Goal: Information Seeking & Learning: Learn about a topic

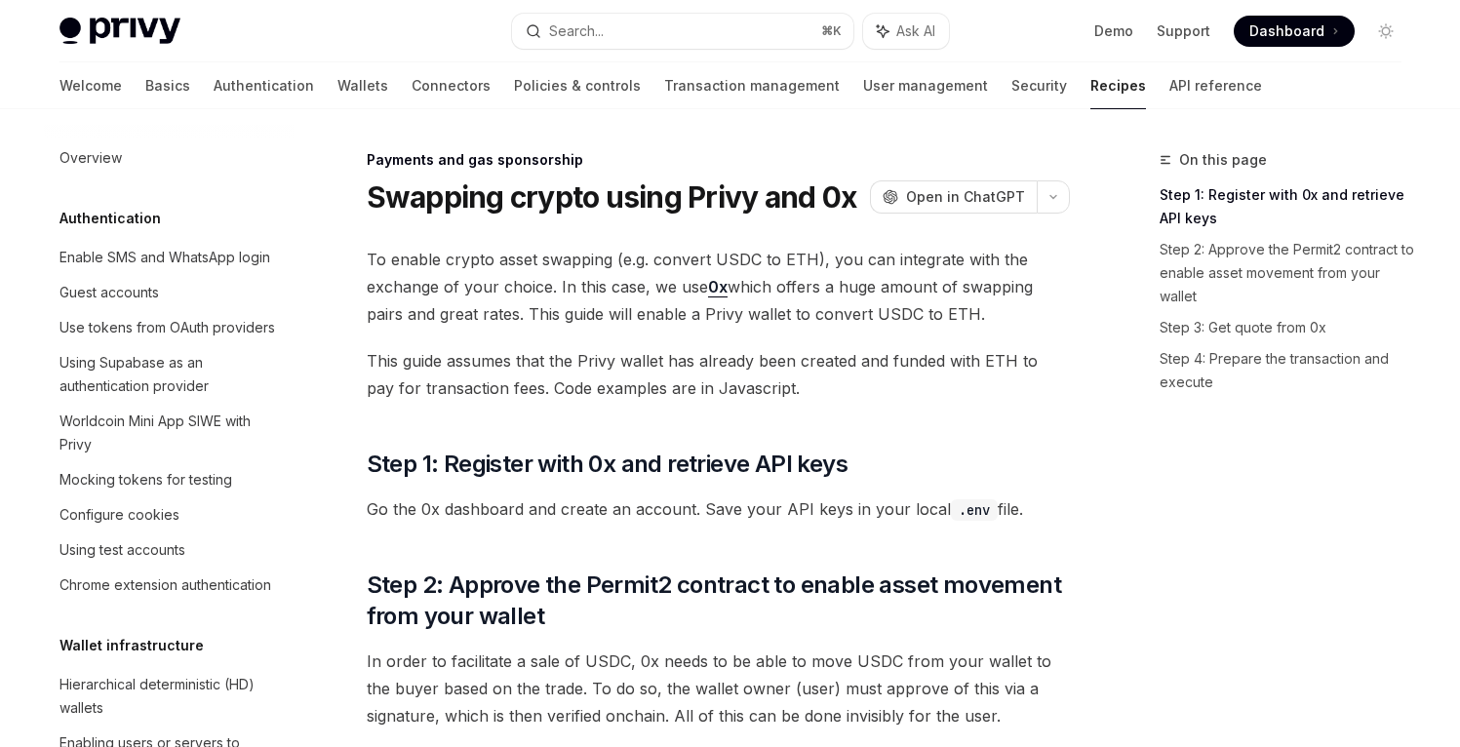
scroll to position [1719, 0]
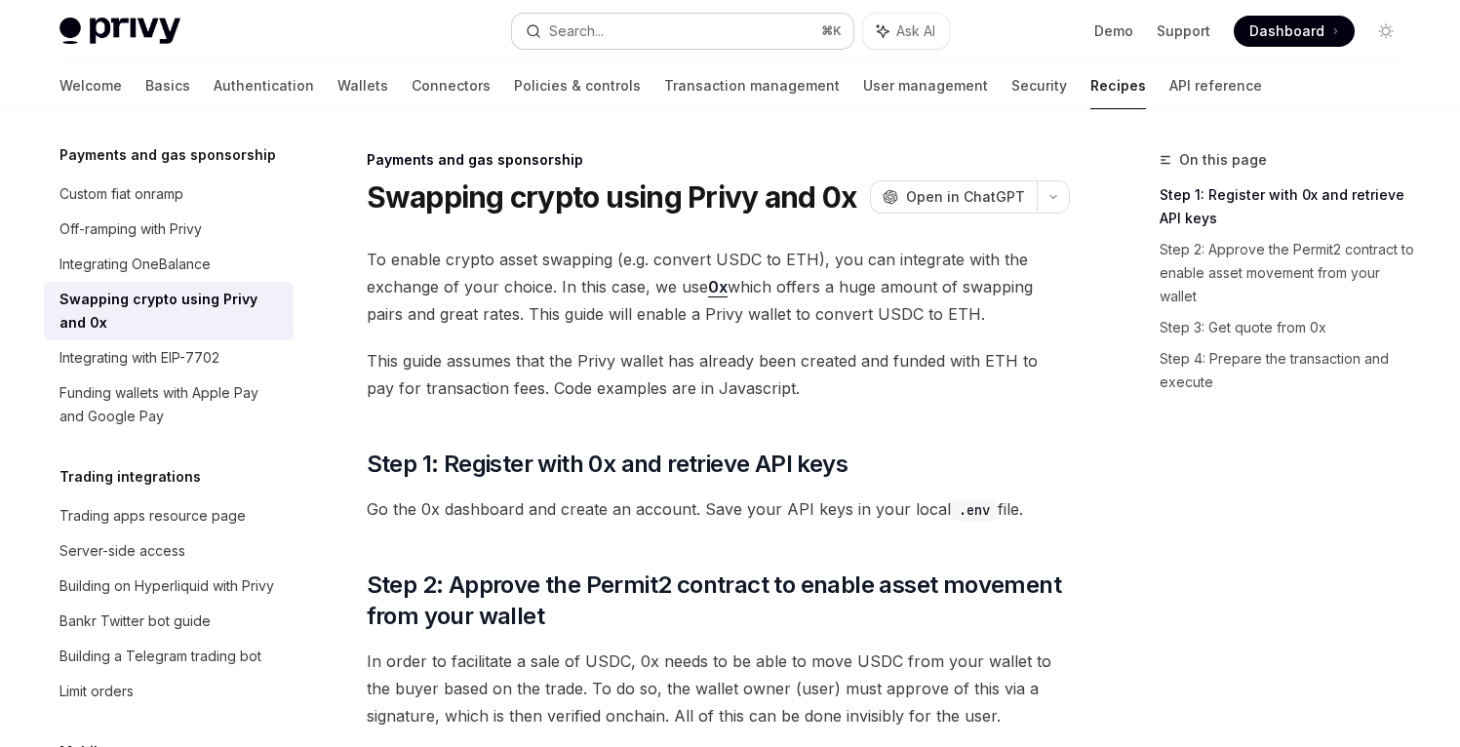
click at [686, 34] on button "Search... ⌘ K" at bounding box center [682, 31] width 341 height 35
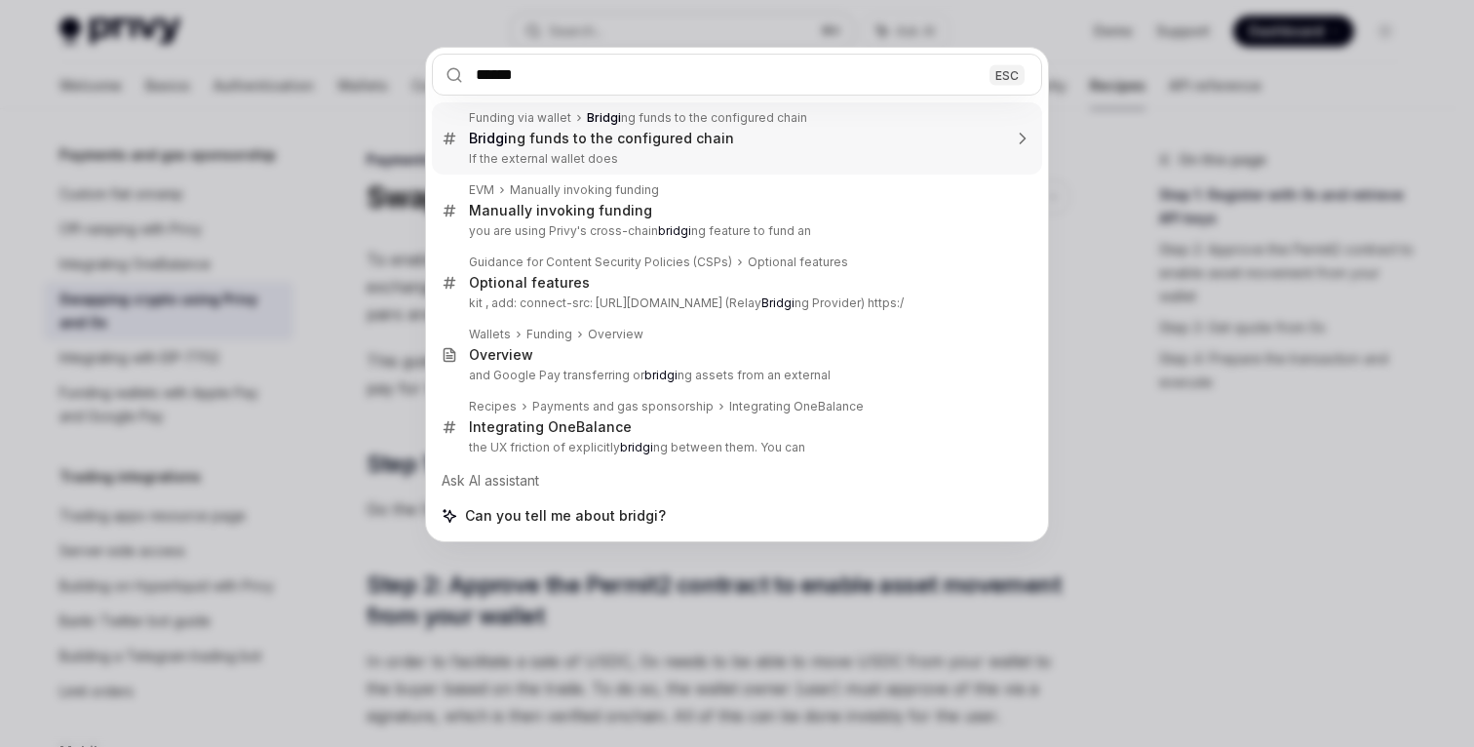
type input "*******"
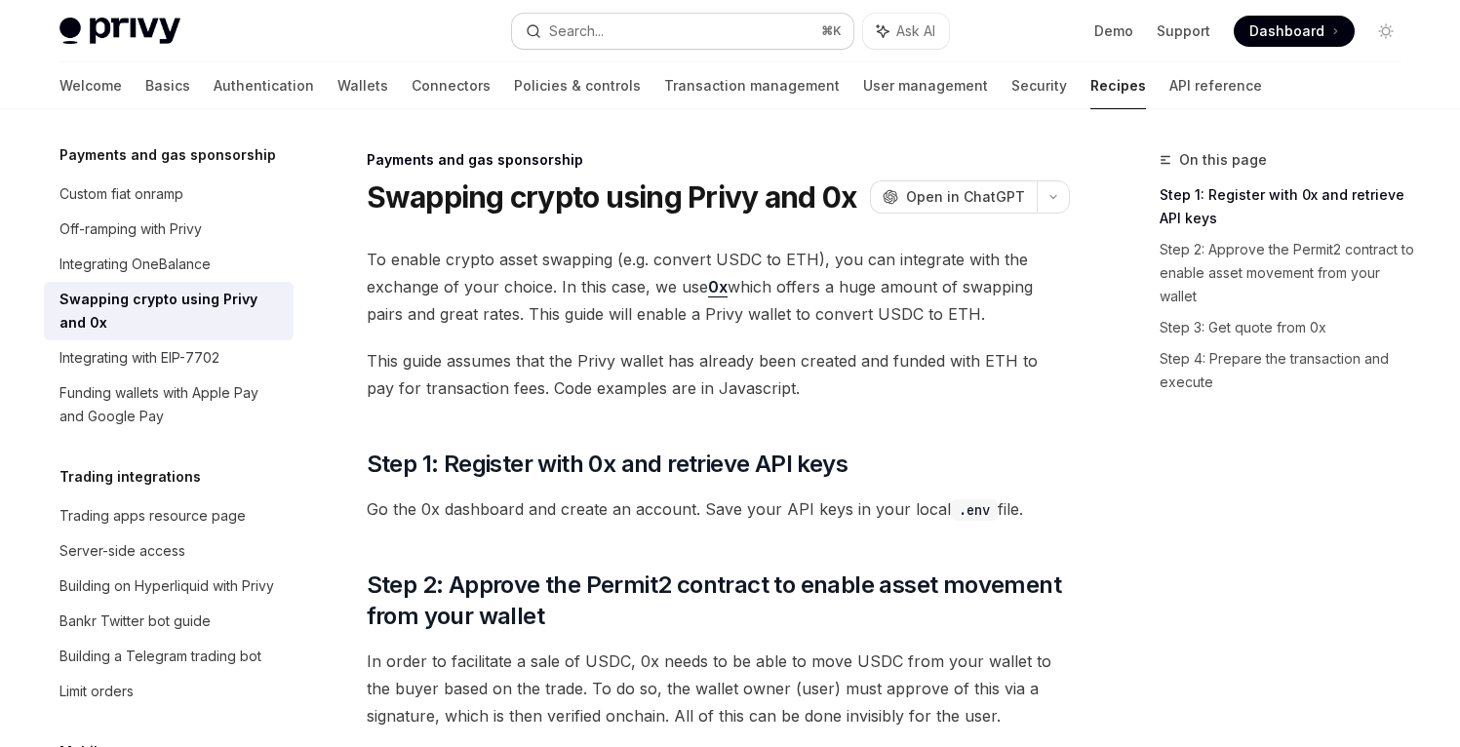
type textarea "*"
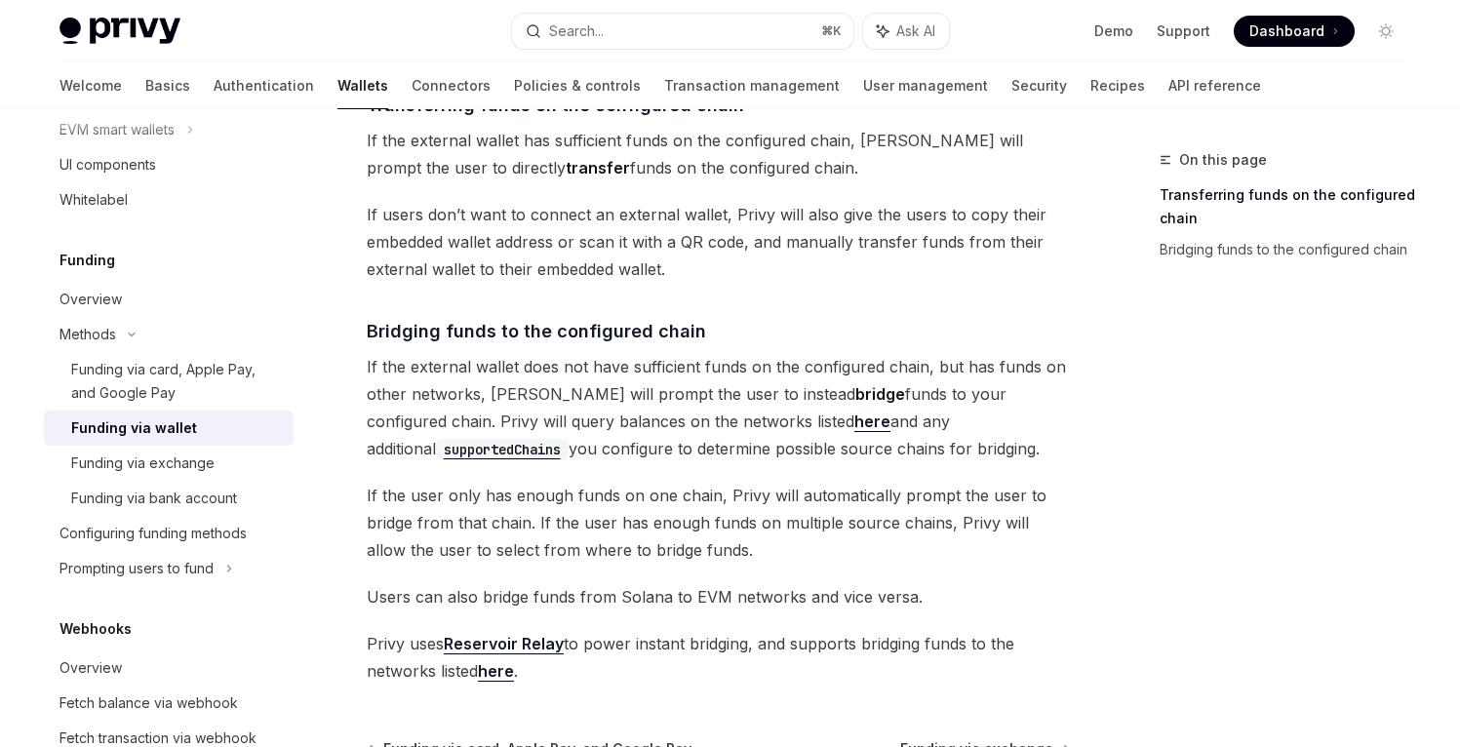
scroll to position [482, 0]
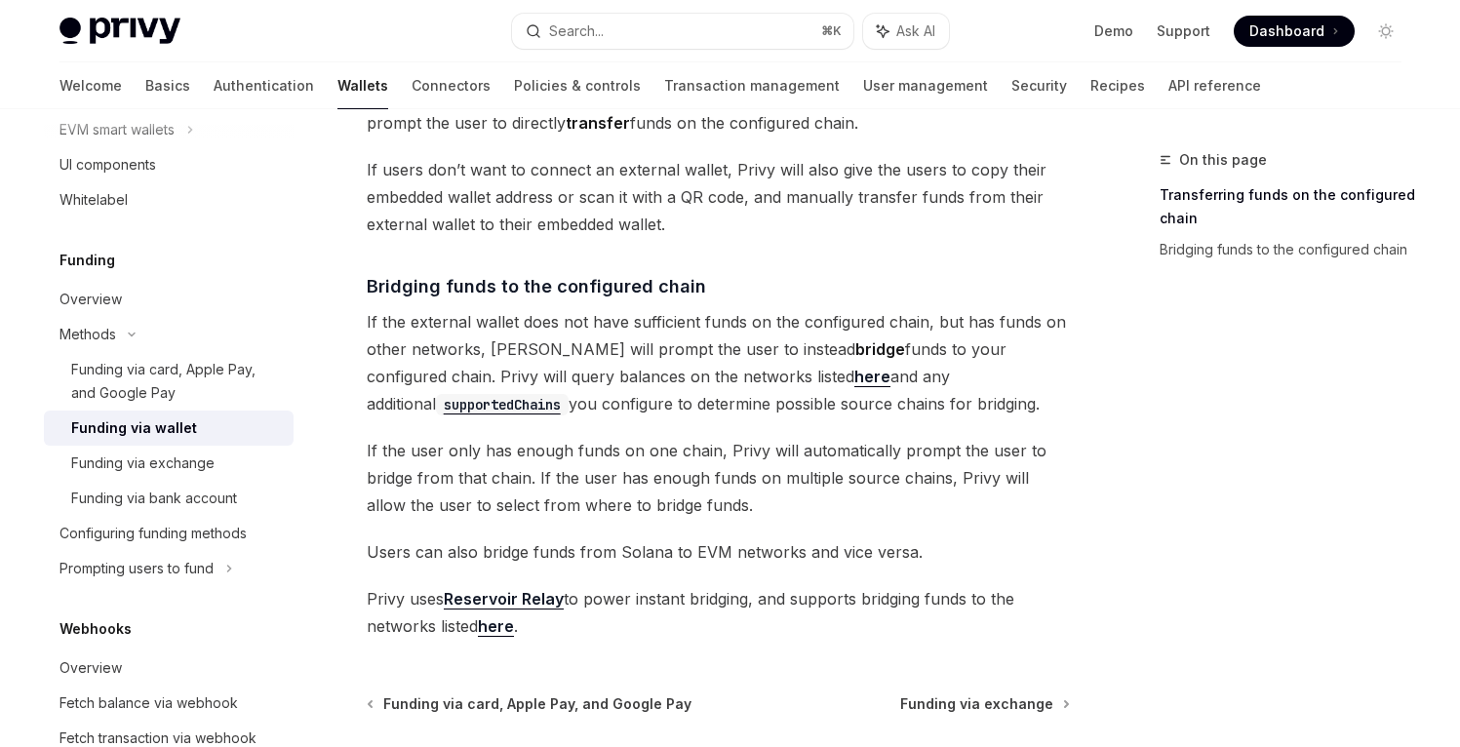
click at [508, 630] on link "here" at bounding box center [496, 626] width 36 height 20
click at [523, 599] on link "Reservoir Relay" at bounding box center [504, 599] width 120 height 20
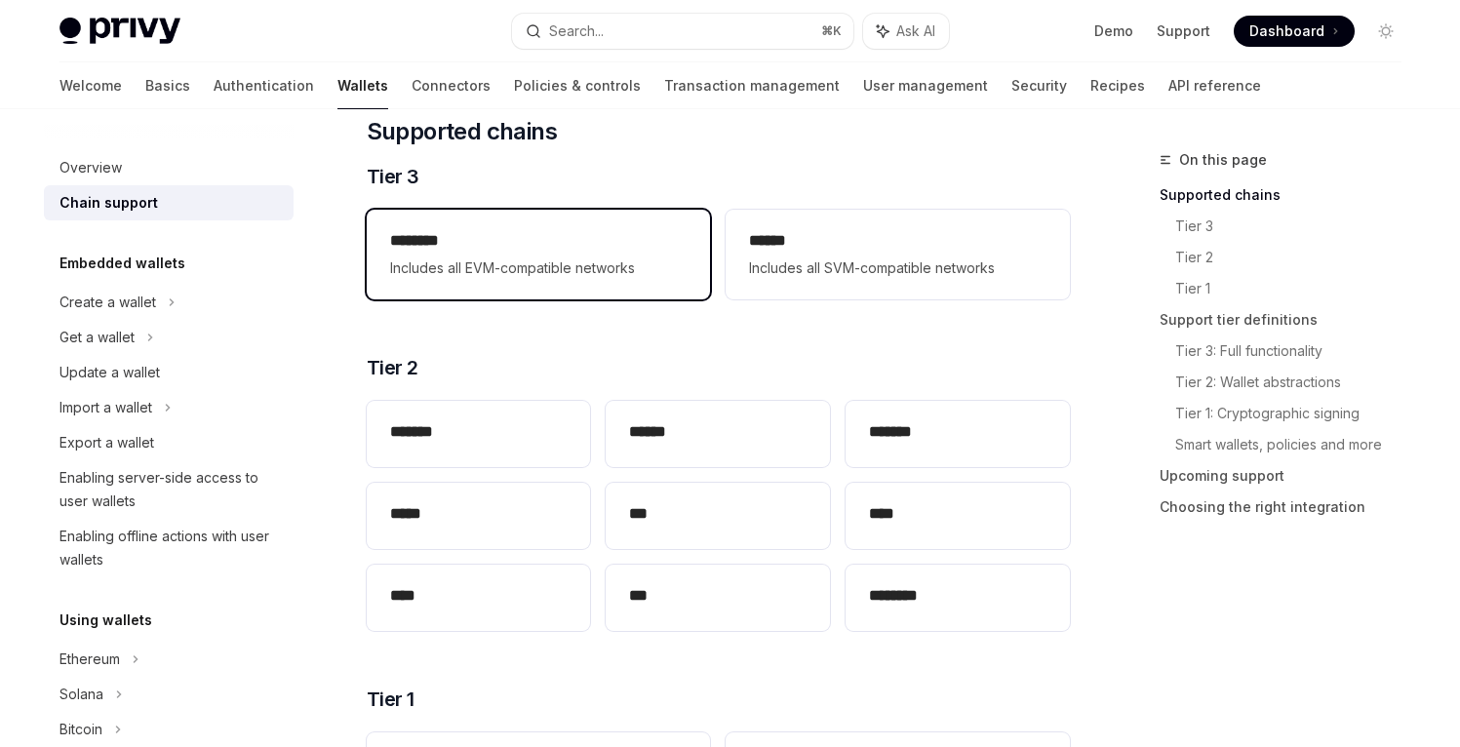
scroll to position [321, 0]
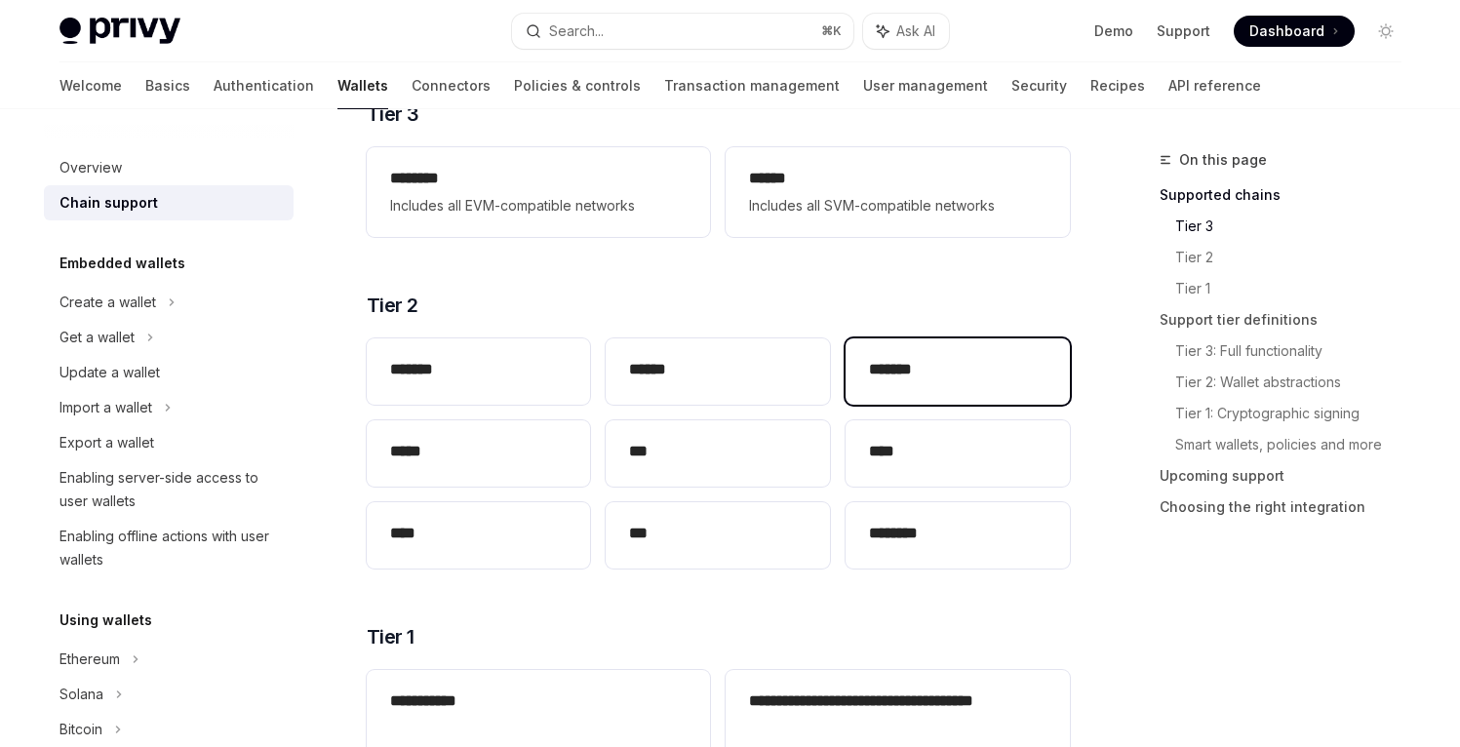
click at [993, 360] on h2 "*******" at bounding box center [957, 369] width 177 height 23
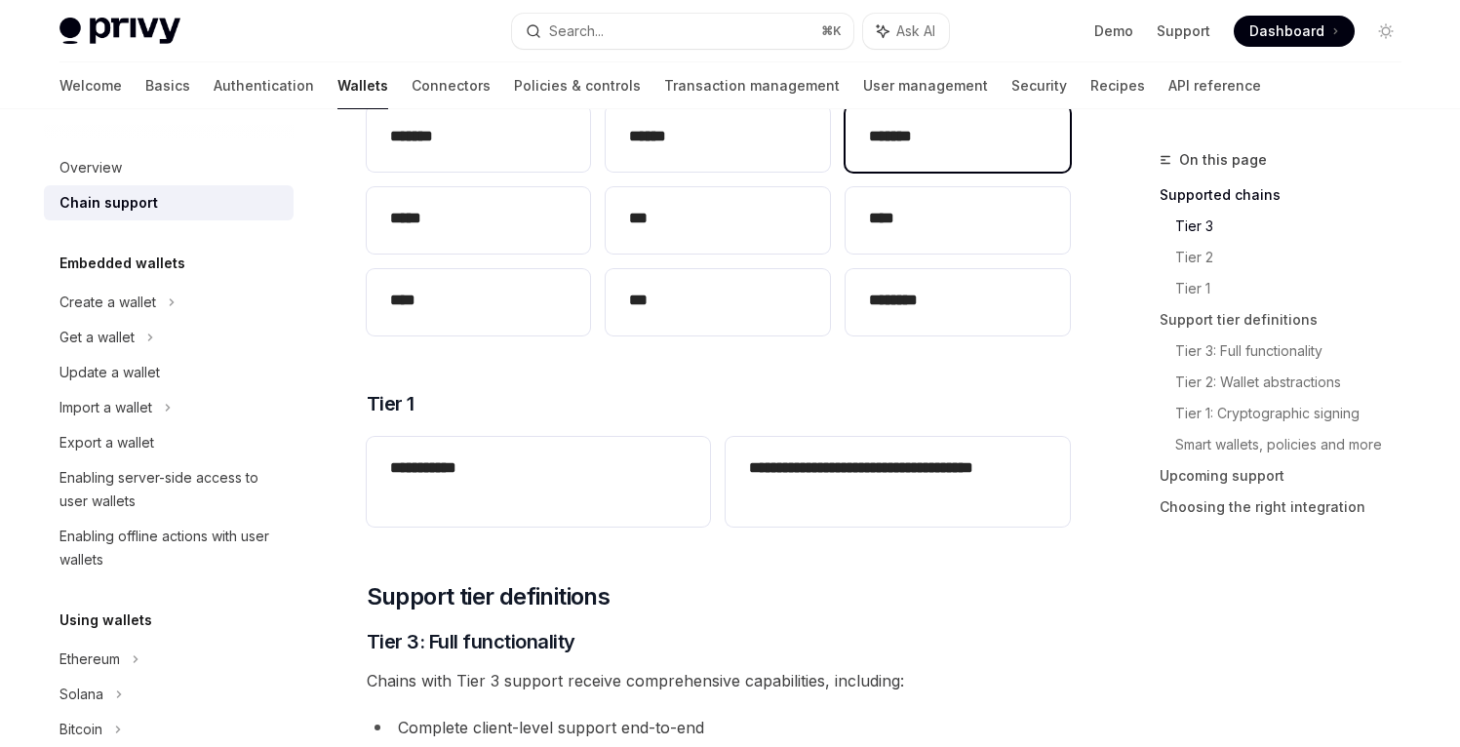
scroll to position [584, 0]
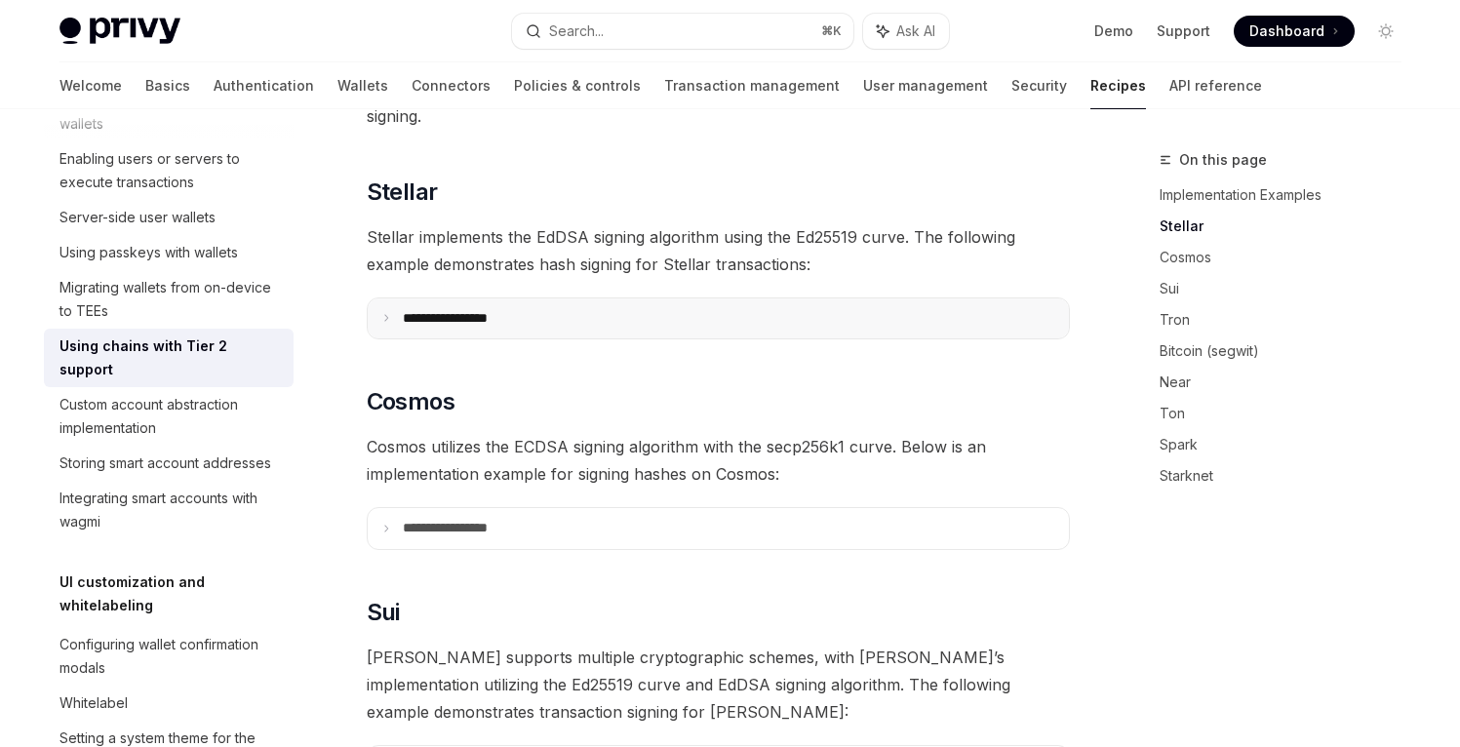
click at [385, 313] on icon at bounding box center [386, 318] width 10 height 10
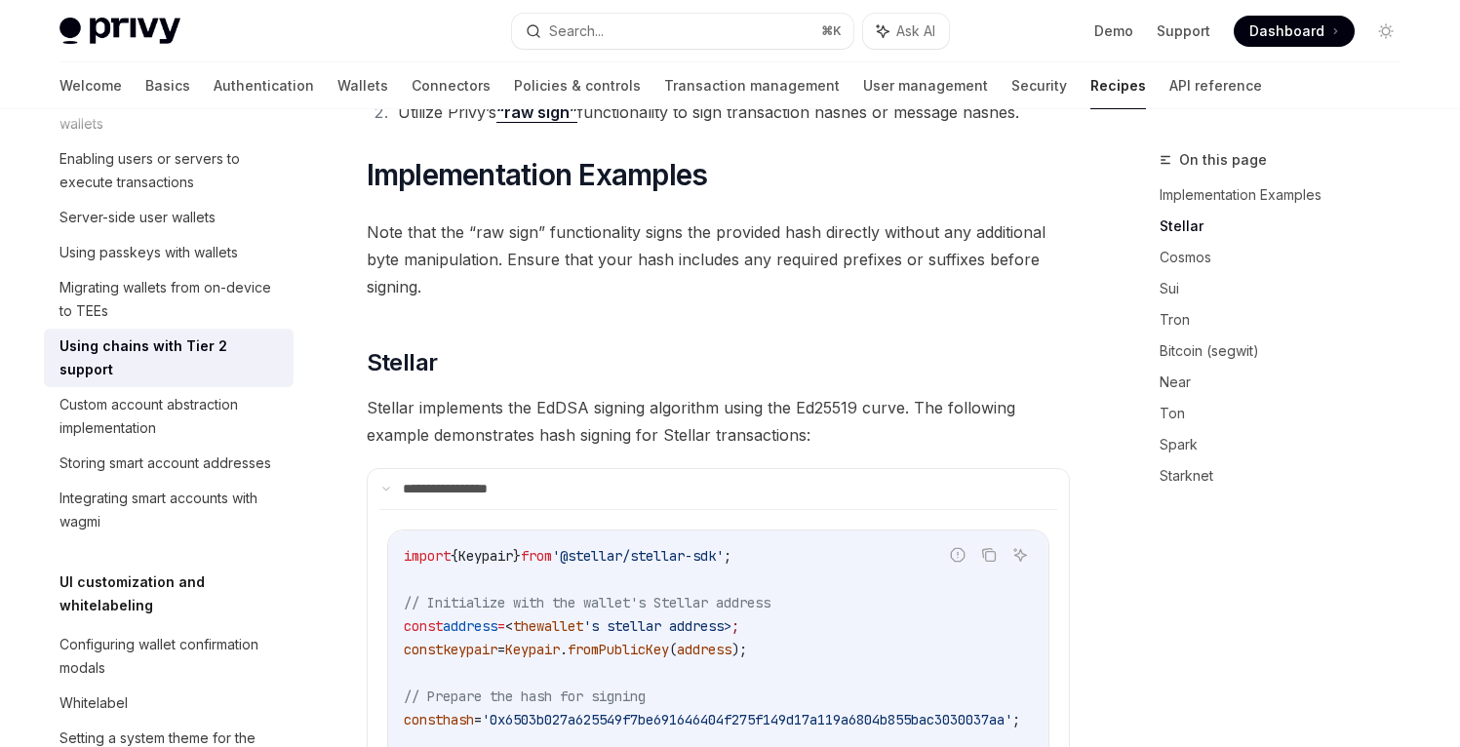
scroll to position [0, 0]
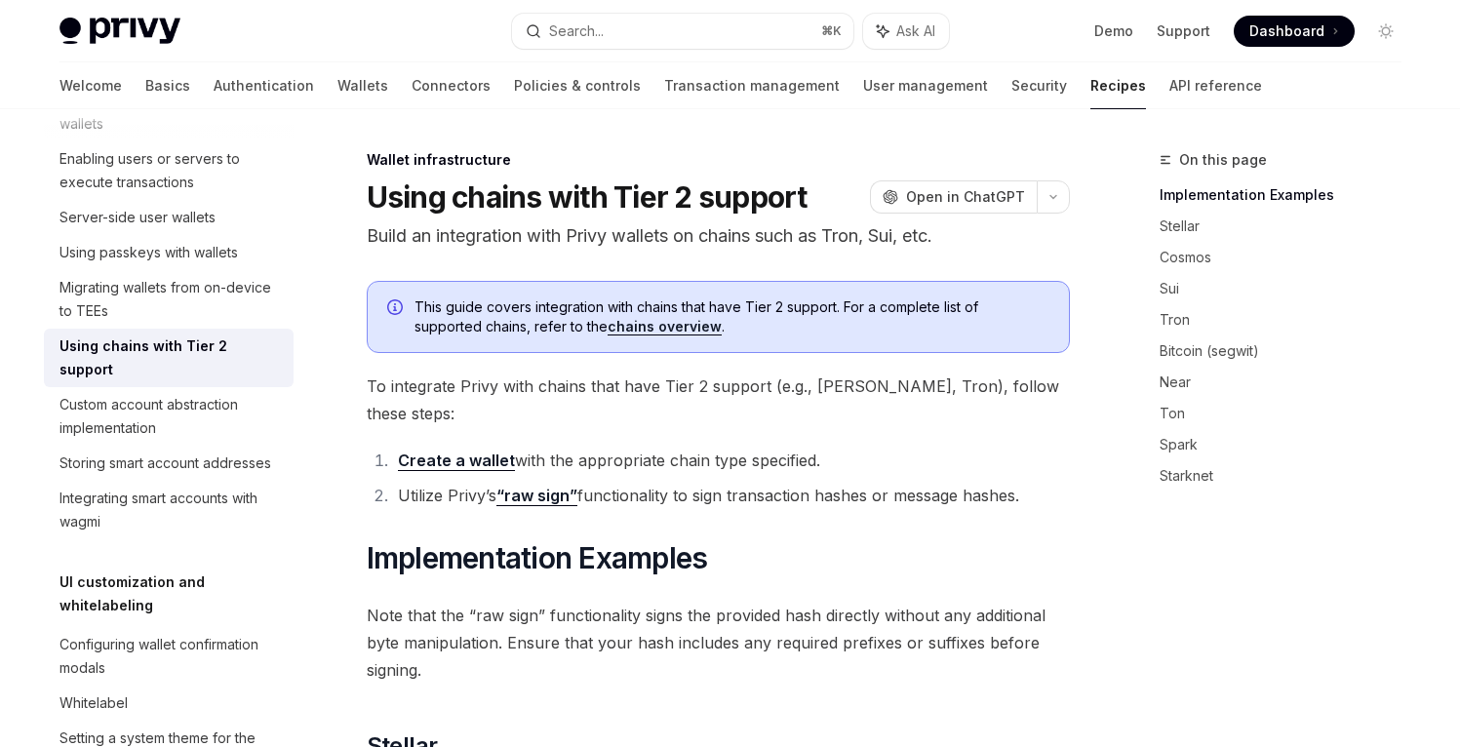
type textarea "*"
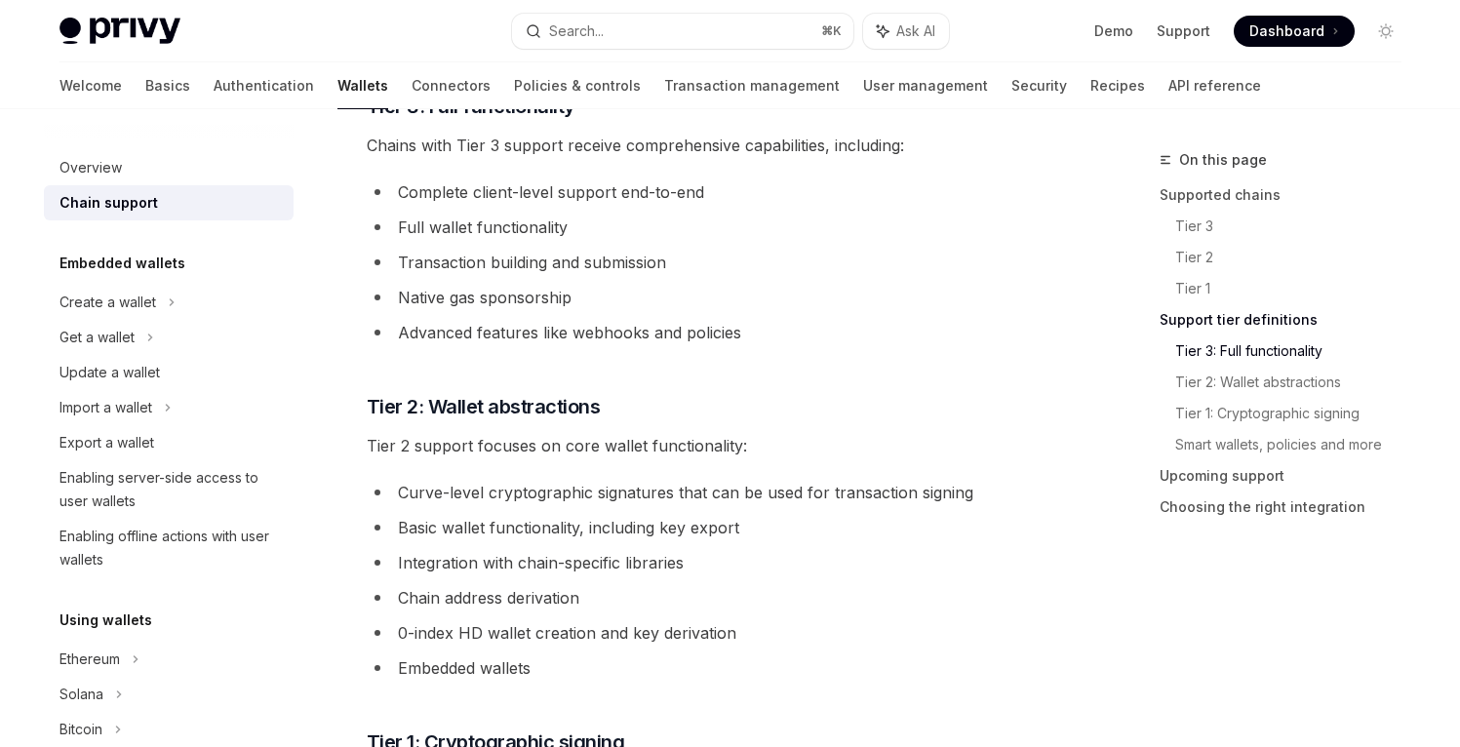
scroll to position [1111, 0]
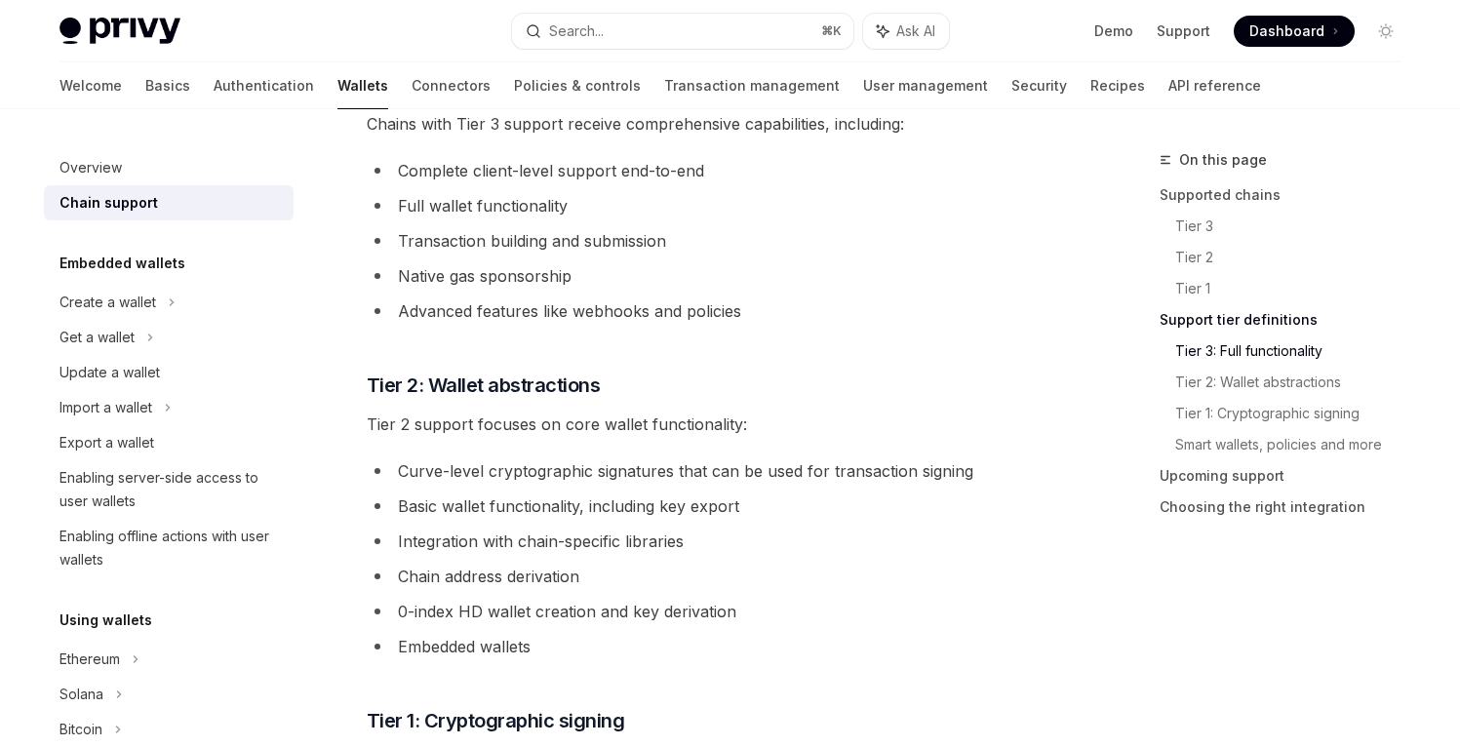
click at [725, 468] on li "Curve-level cryptographic signatures that can be used for transaction signing" at bounding box center [718, 470] width 703 height 27
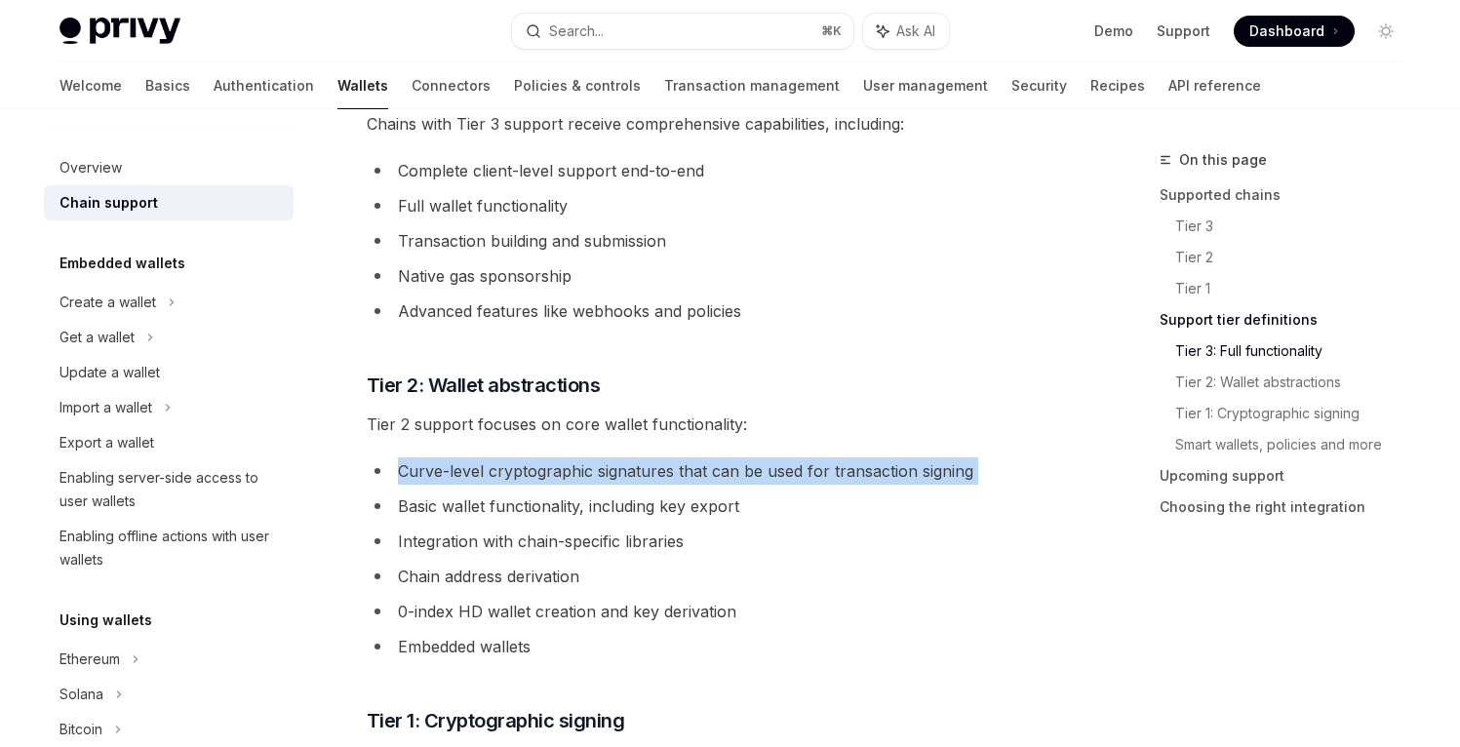
click at [725, 468] on li "Curve-level cryptographic signatures that can be used for transaction signing" at bounding box center [718, 470] width 703 height 27
copy ul "Curve-level cryptographic signatures that can be used for transaction signing"
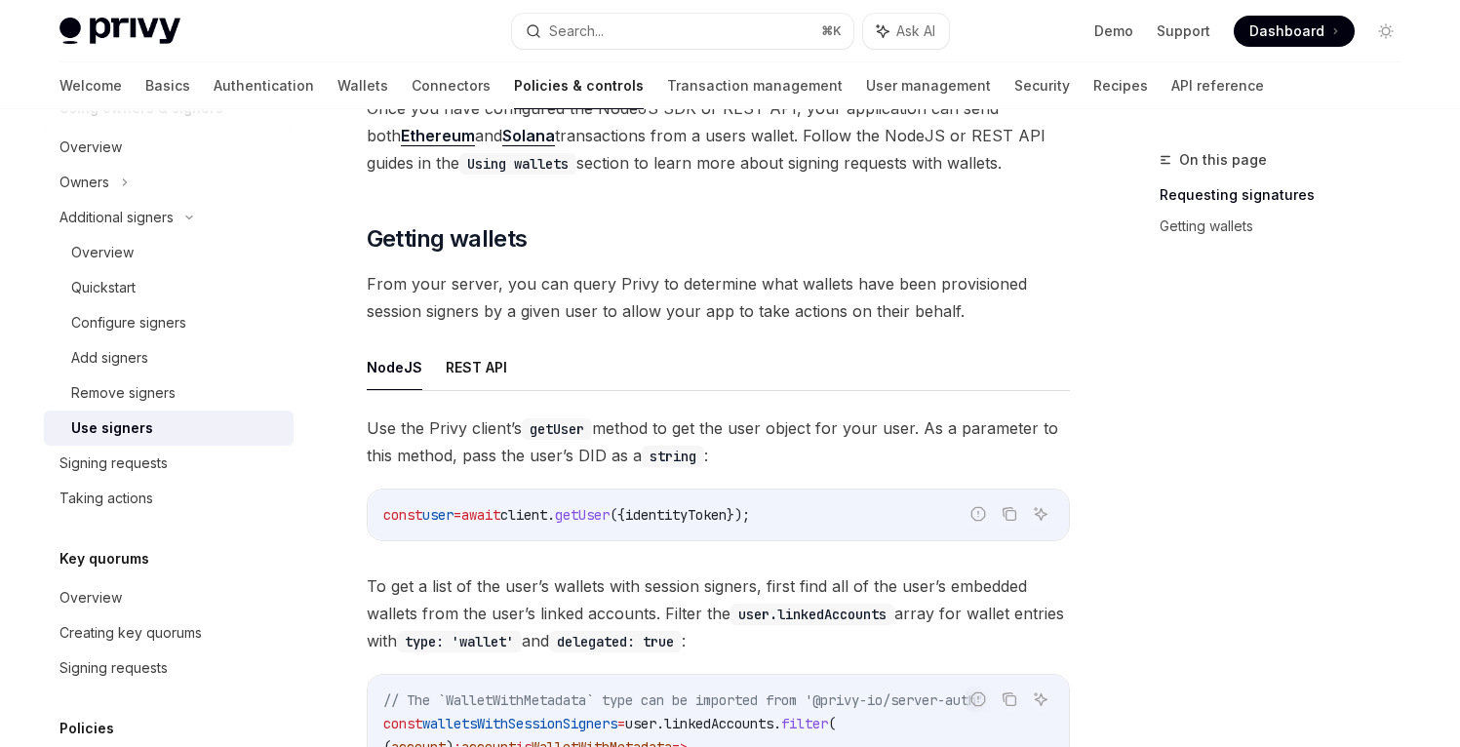
scroll to position [461, 0]
